Goal: Task Accomplishment & Management: Use online tool/utility

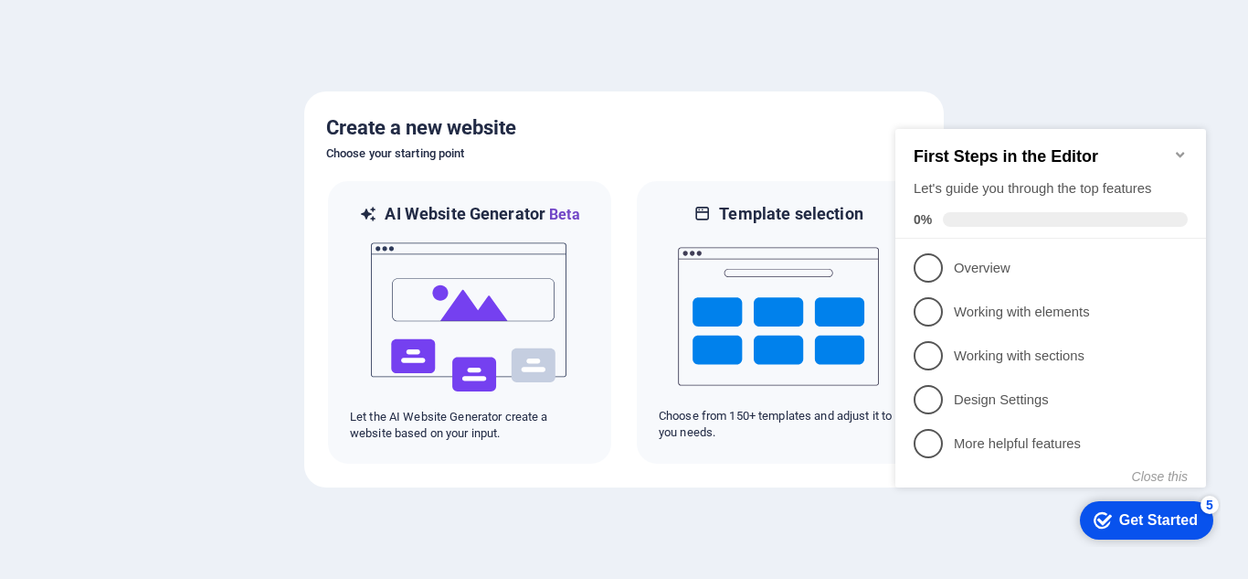
click at [1180, 147] on icon "Minimize checklist" at bounding box center [1181, 154] width 15 height 15
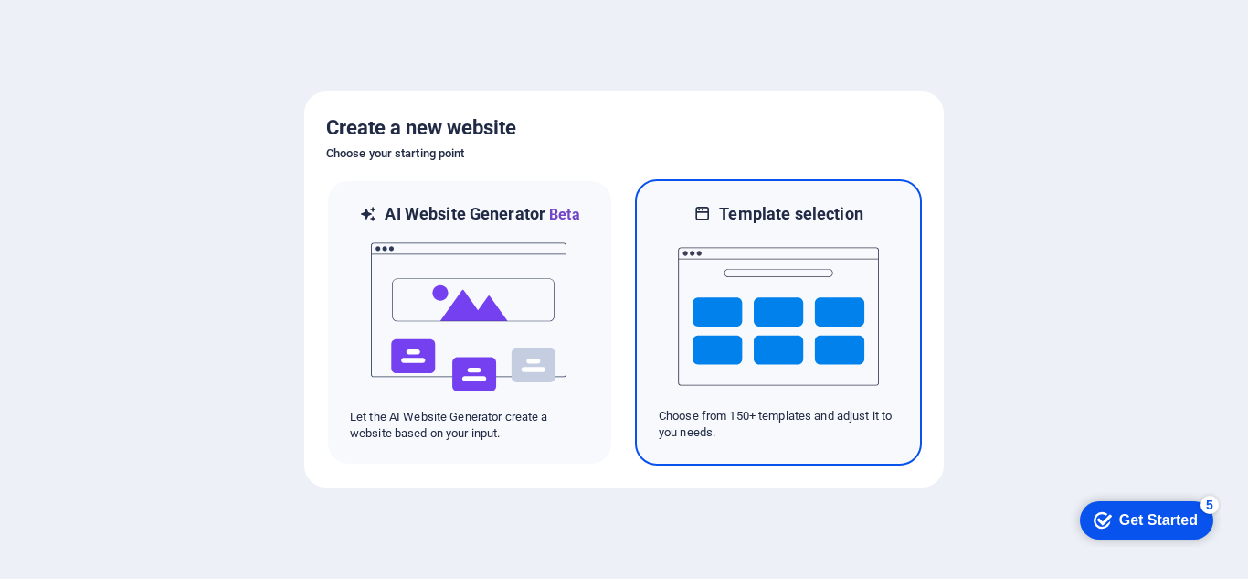
click at [767, 266] on img at bounding box center [778, 316] width 201 height 183
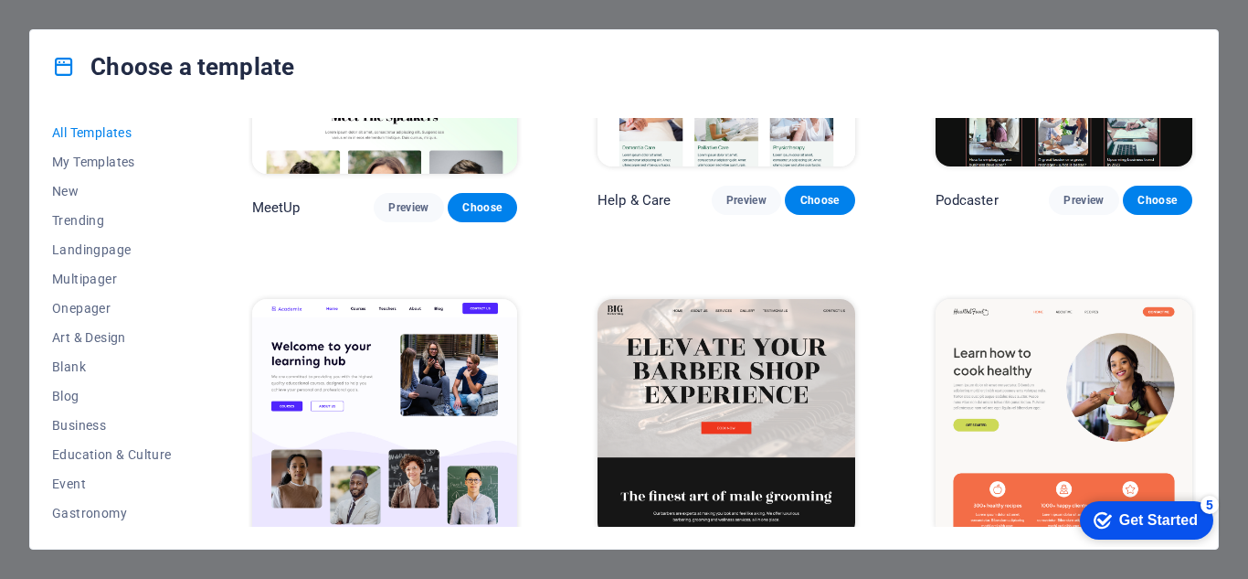
scroll to position [1371, 0]
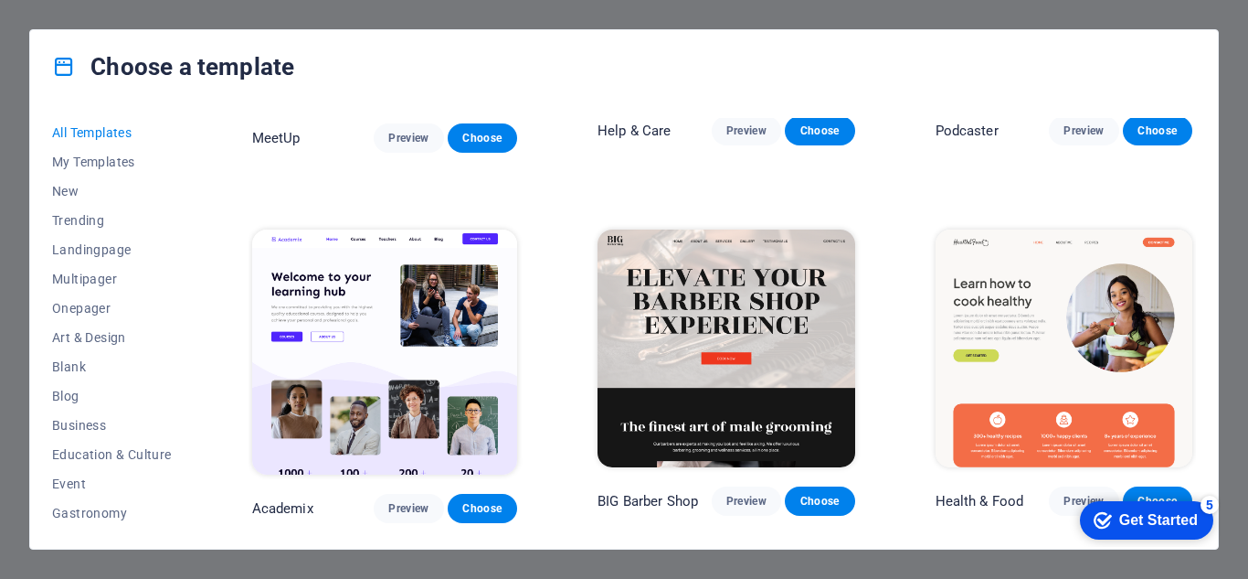
click at [1240, 134] on div "Choose a template All Templates My Templates New Trending Landingpage Multipage…" at bounding box center [624, 289] width 1248 height 579
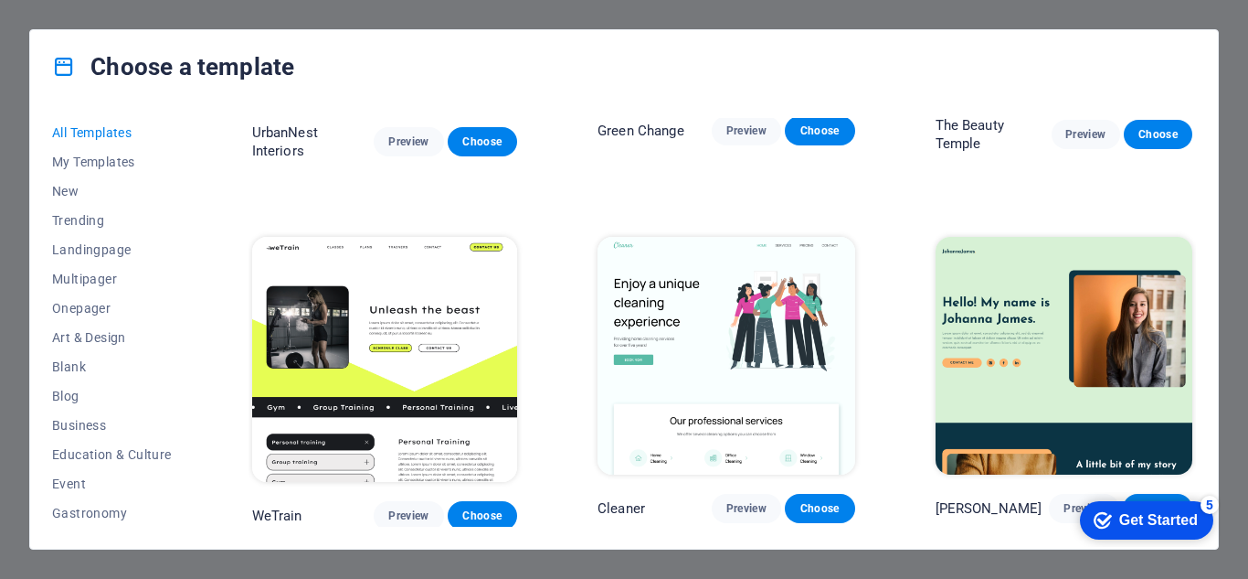
scroll to position [2285, 0]
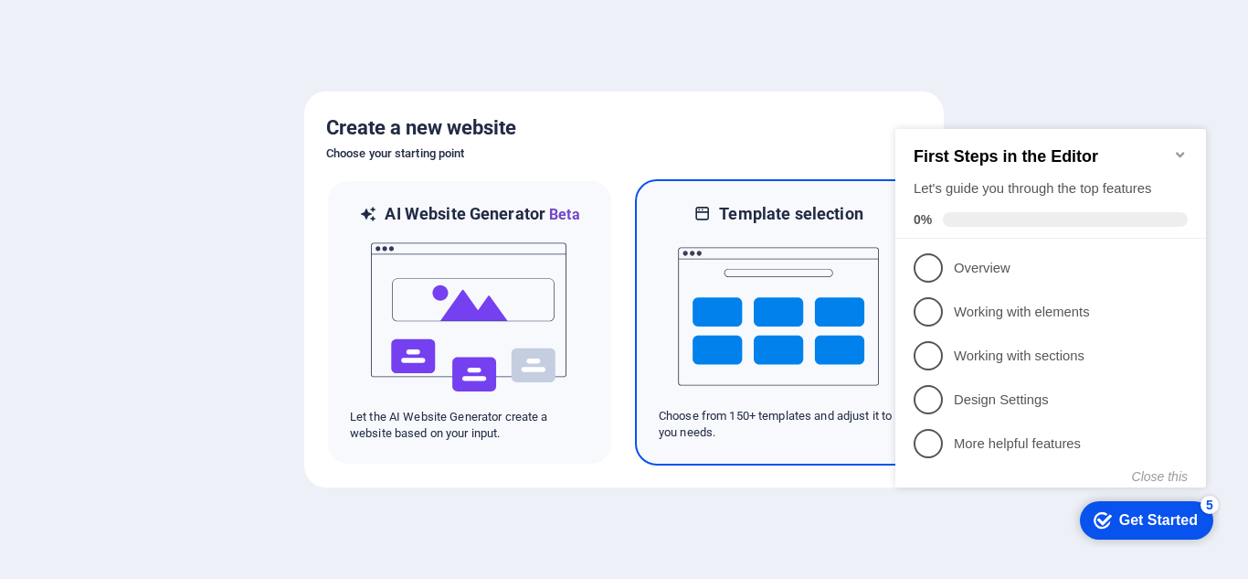
click at [770, 302] on img at bounding box center [778, 316] width 201 height 183
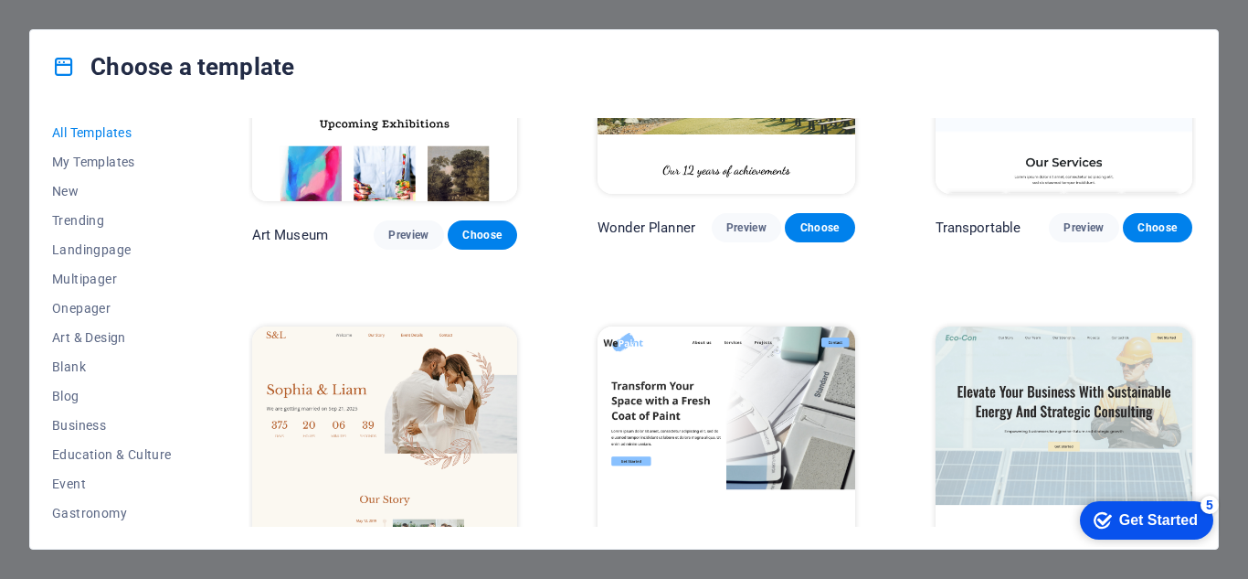
scroll to position [914, 0]
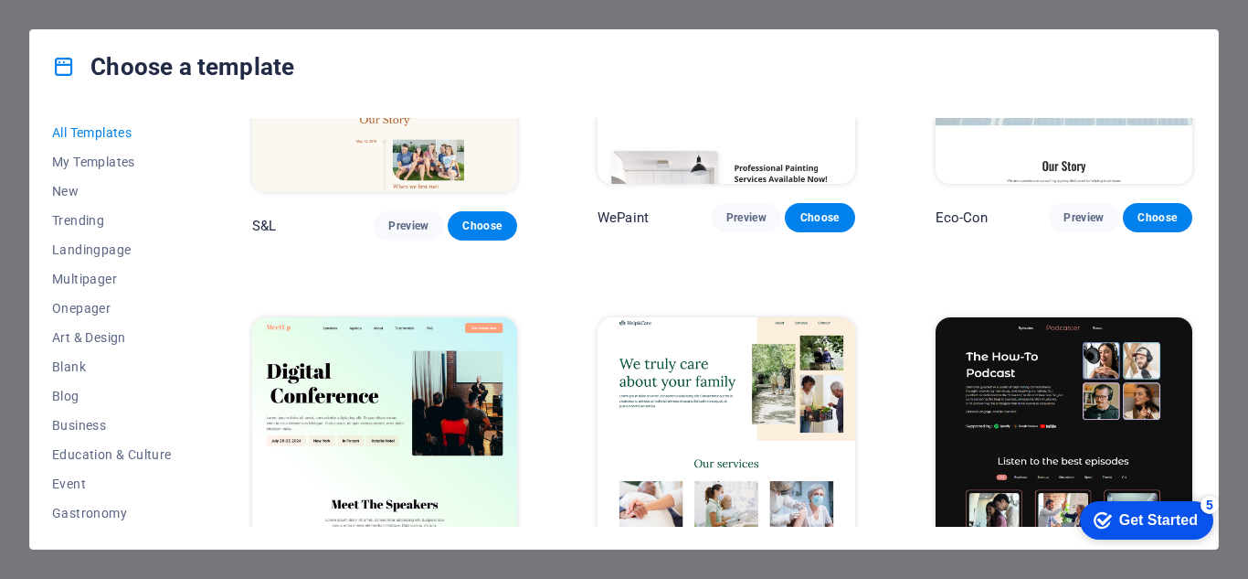
click at [251, 26] on div "Choose a template All Templates My Templates New Trending Landingpage Multipage…" at bounding box center [624, 289] width 1248 height 579
click at [258, 16] on div "Choose a template All Templates My Templates New Trending Landingpage Multipage…" at bounding box center [624, 289] width 1248 height 579
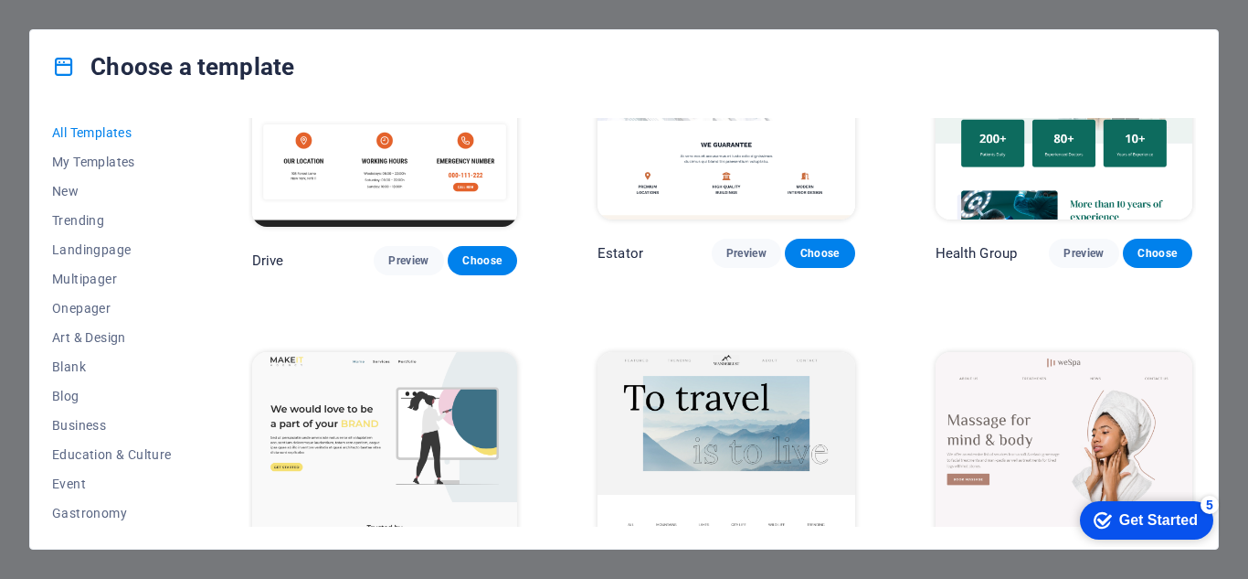
scroll to position [3656, 0]
